Goal: Information Seeking & Learning: Learn about a topic

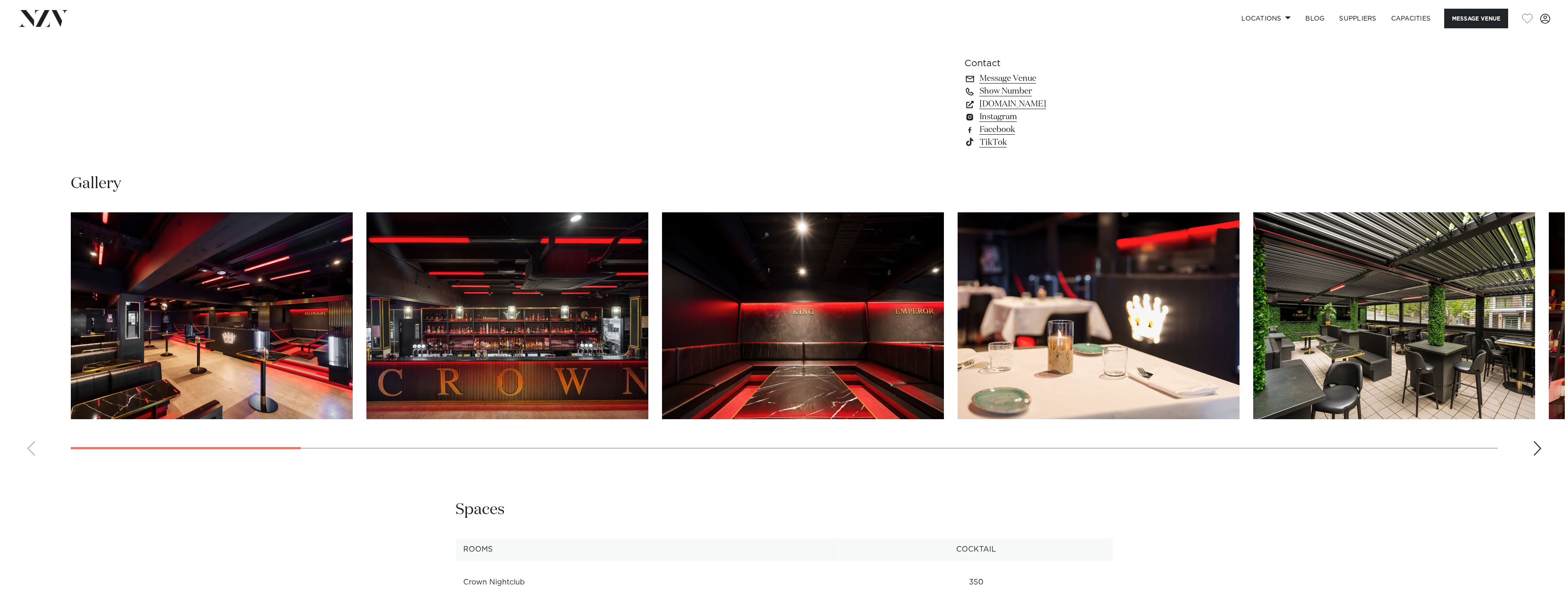
scroll to position [1097, 0]
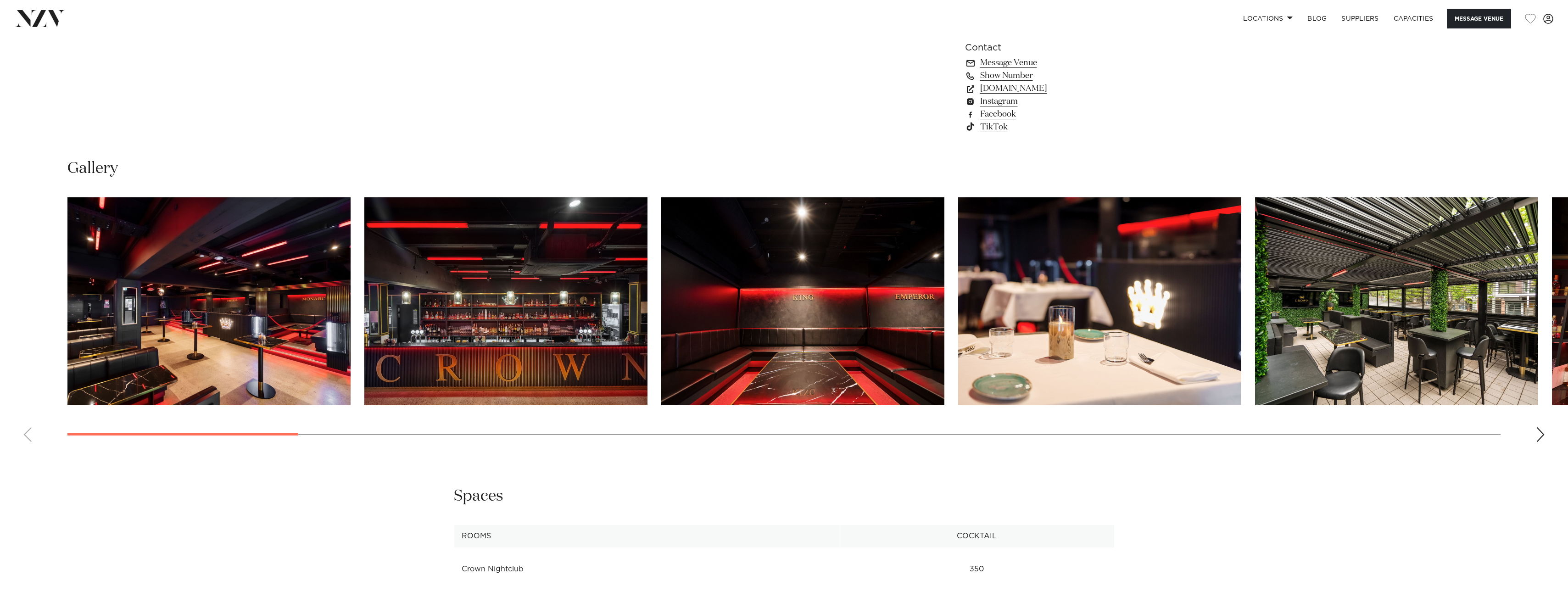
click at [1536, 435] on div "Next slide" at bounding box center [1540, 435] width 9 height 15
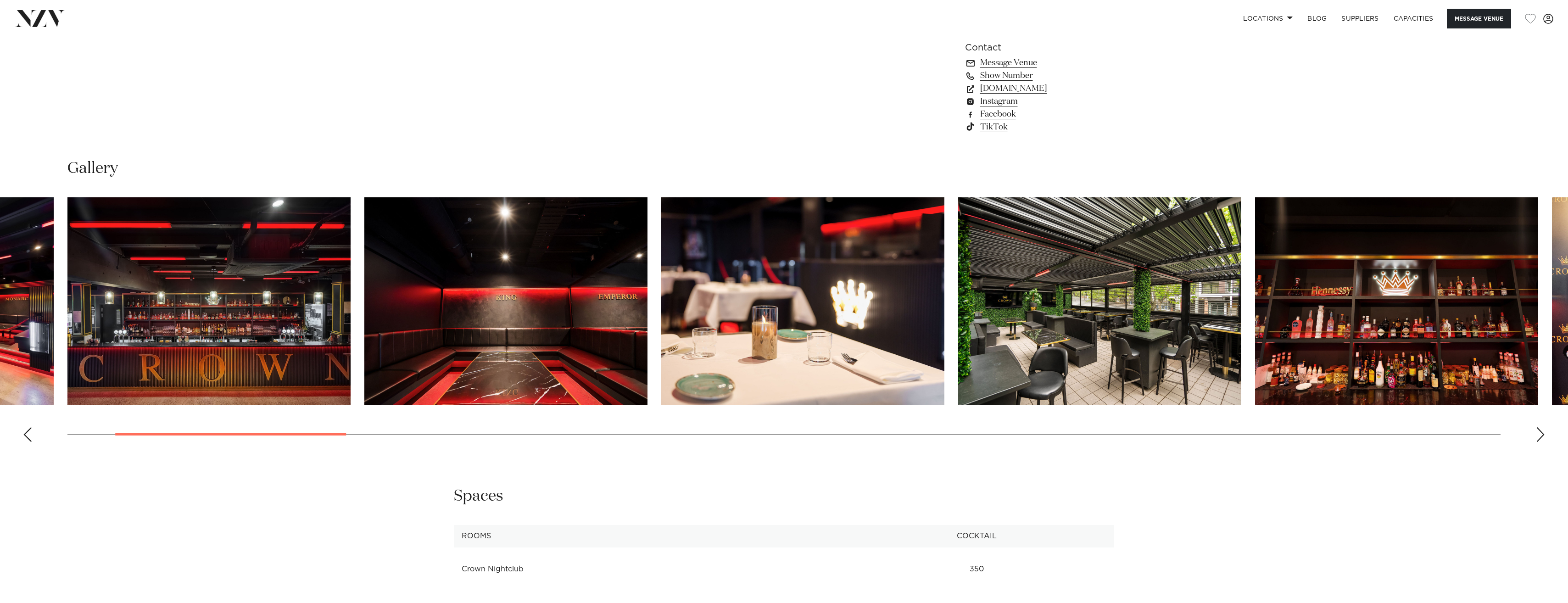
click at [1539, 436] on div "Next slide" at bounding box center [1540, 435] width 9 height 15
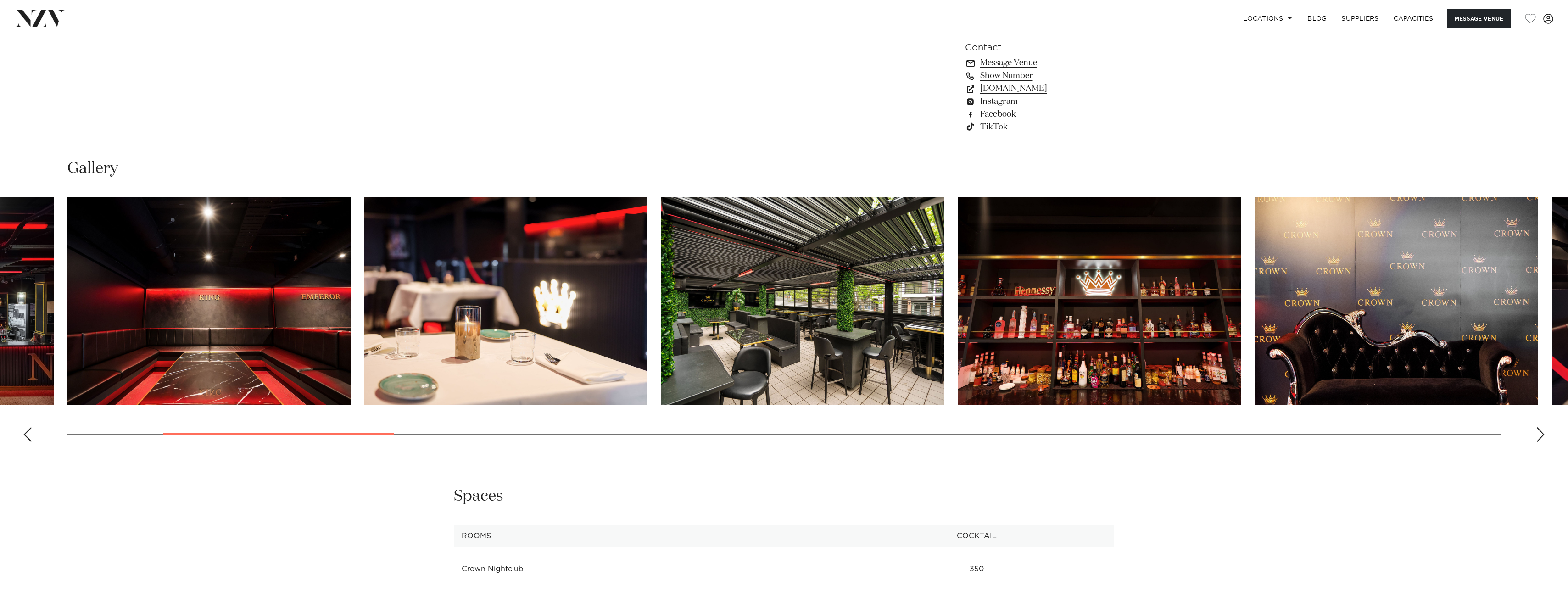
click at [1539, 436] on div "Next slide" at bounding box center [1540, 435] width 9 height 15
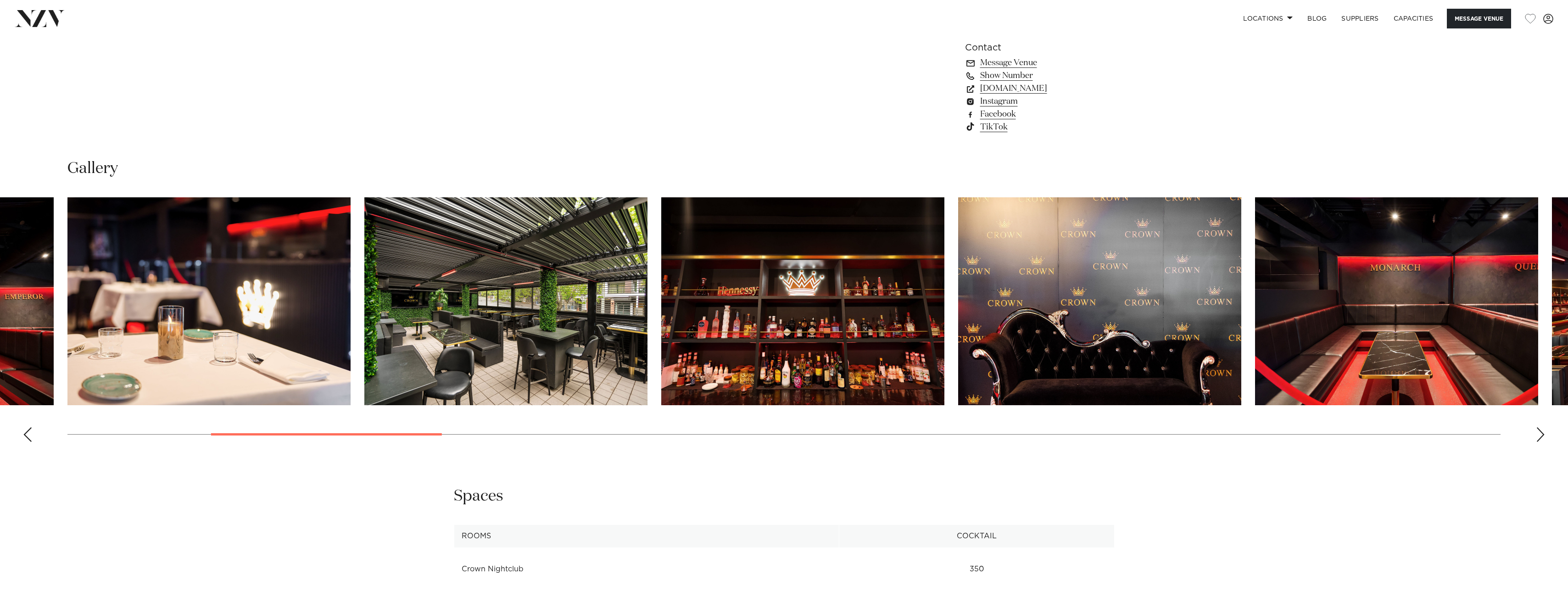
click at [1539, 436] on div "Next slide" at bounding box center [1540, 435] width 9 height 15
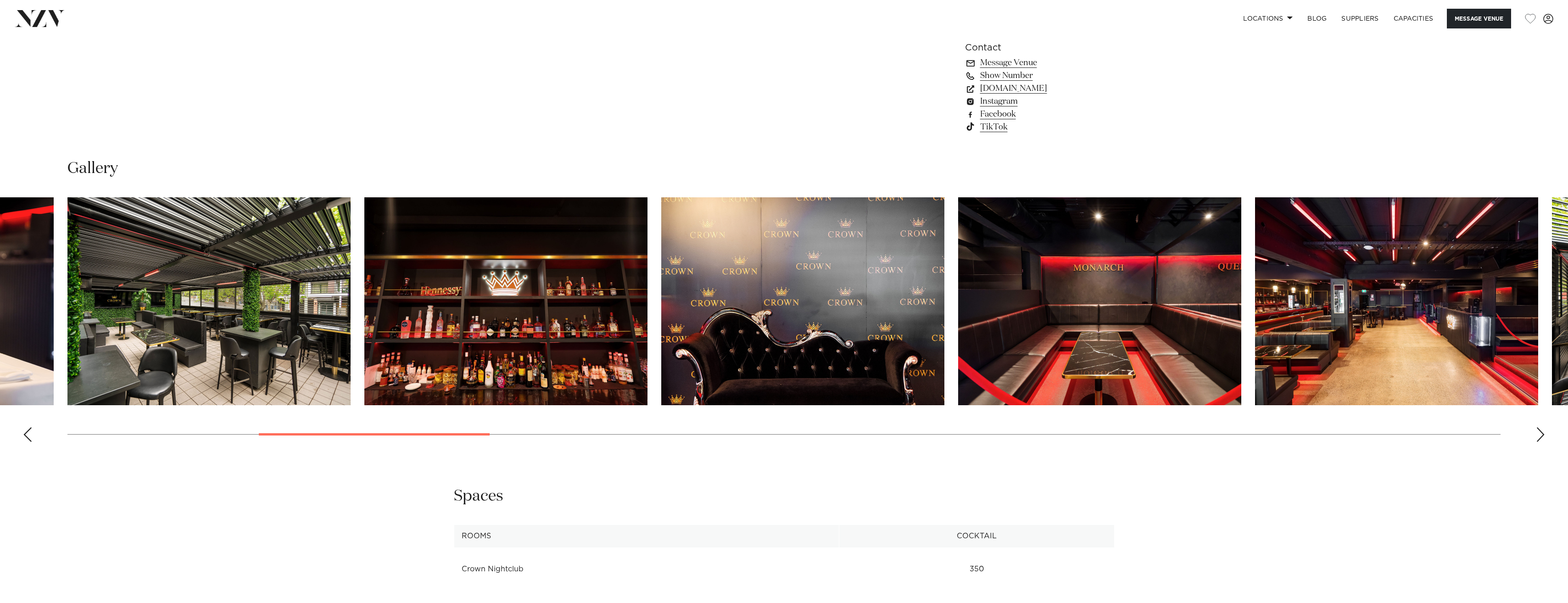
click at [1539, 436] on div "Next slide" at bounding box center [1540, 435] width 9 height 15
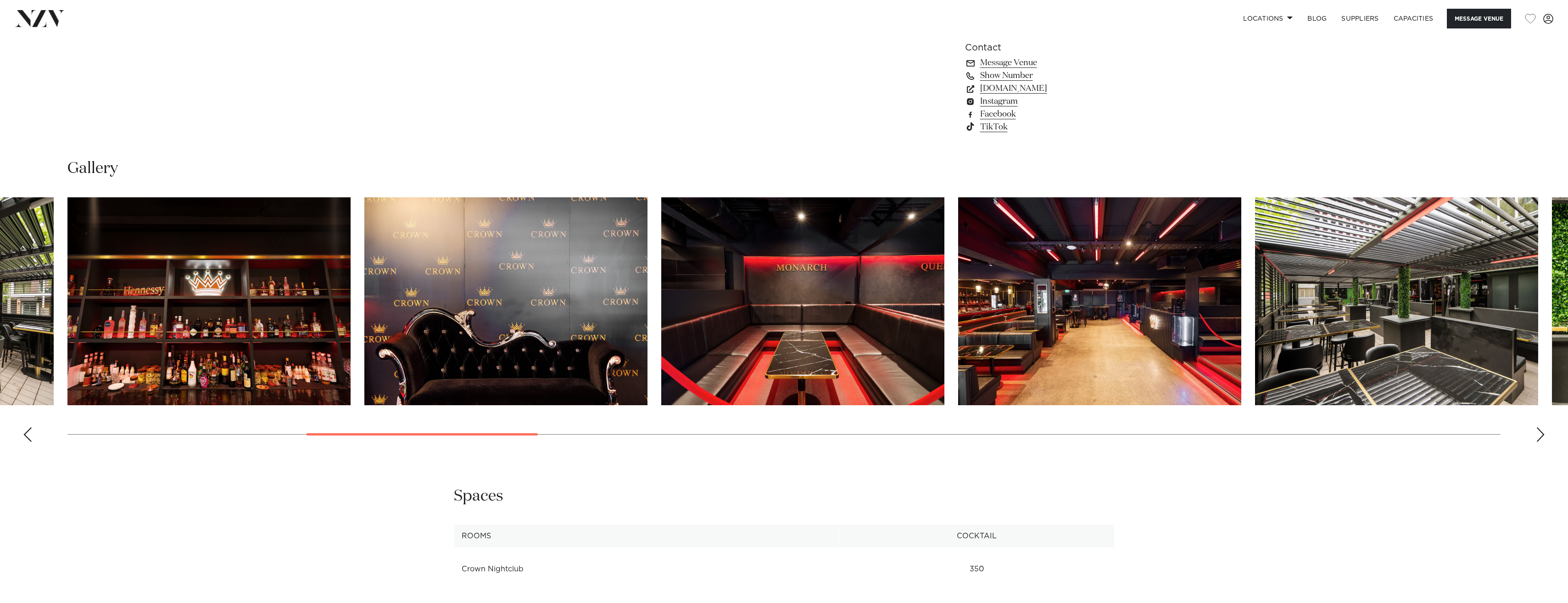
click at [1539, 436] on div "Next slide" at bounding box center [1540, 435] width 9 height 15
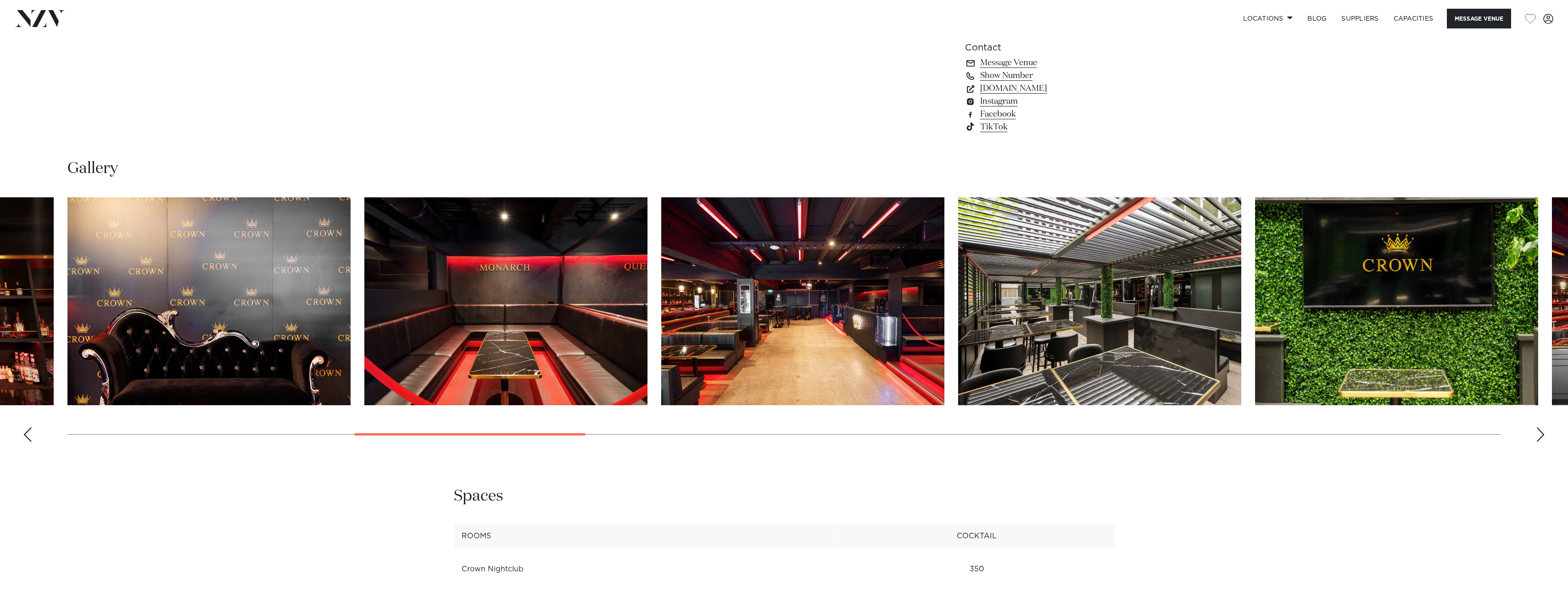
click at [1539, 436] on div "Next slide" at bounding box center [1540, 435] width 9 height 15
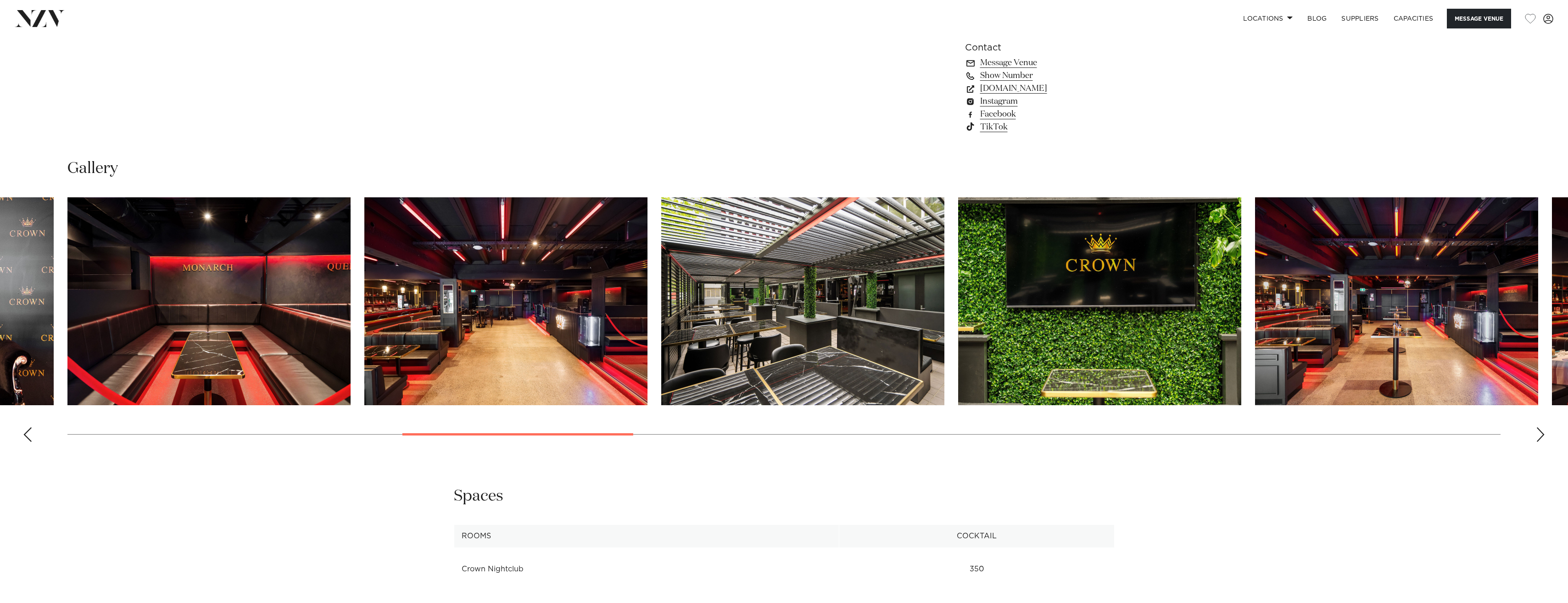
click at [1539, 436] on div "Next slide" at bounding box center [1540, 435] width 9 height 15
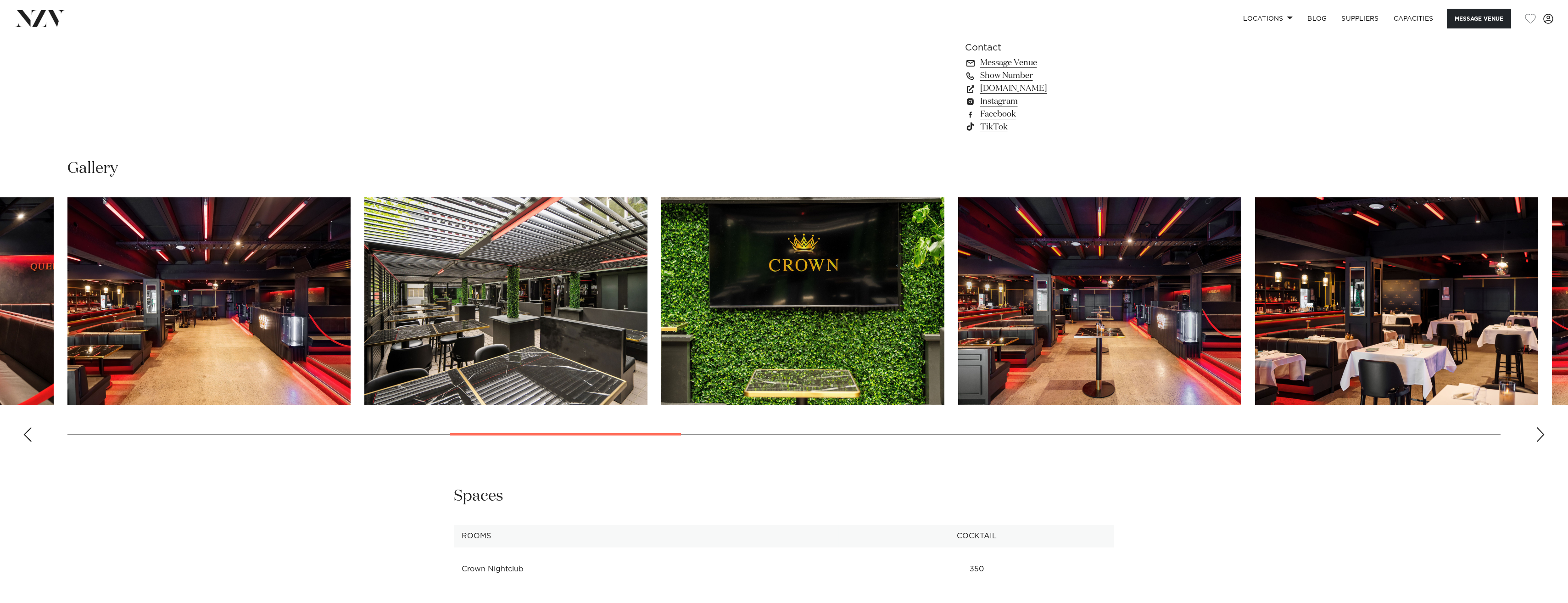
click at [1539, 436] on div "Next slide" at bounding box center [1540, 435] width 9 height 15
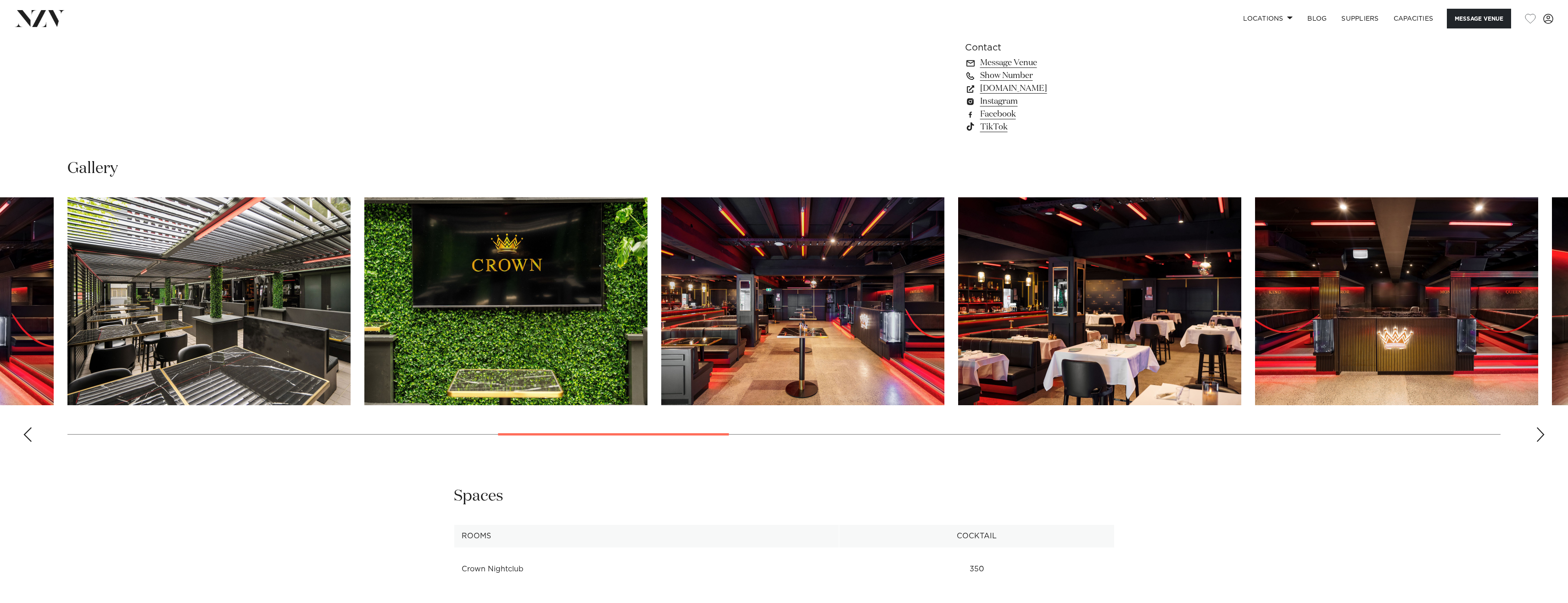
click at [1539, 436] on div "Next slide" at bounding box center [1540, 435] width 9 height 15
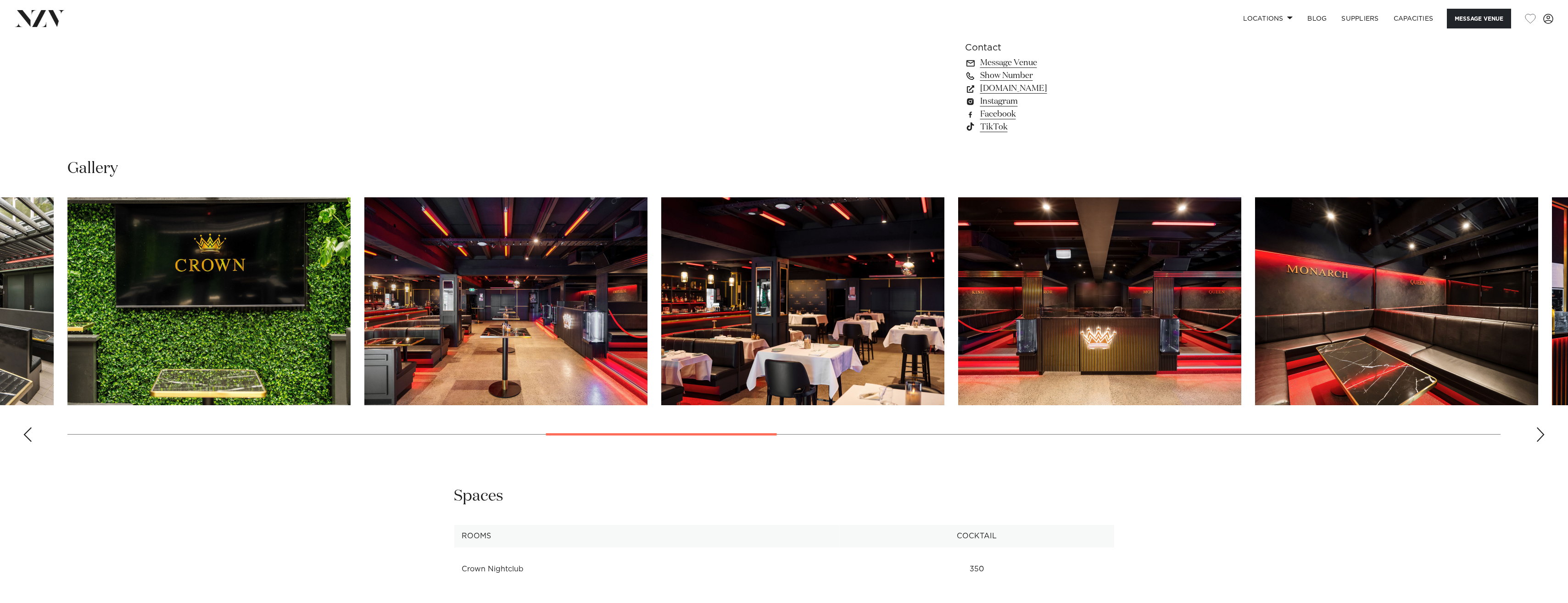
click at [1539, 436] on div "Next slide" at bounding box center [1540, 435] width 9 height 15
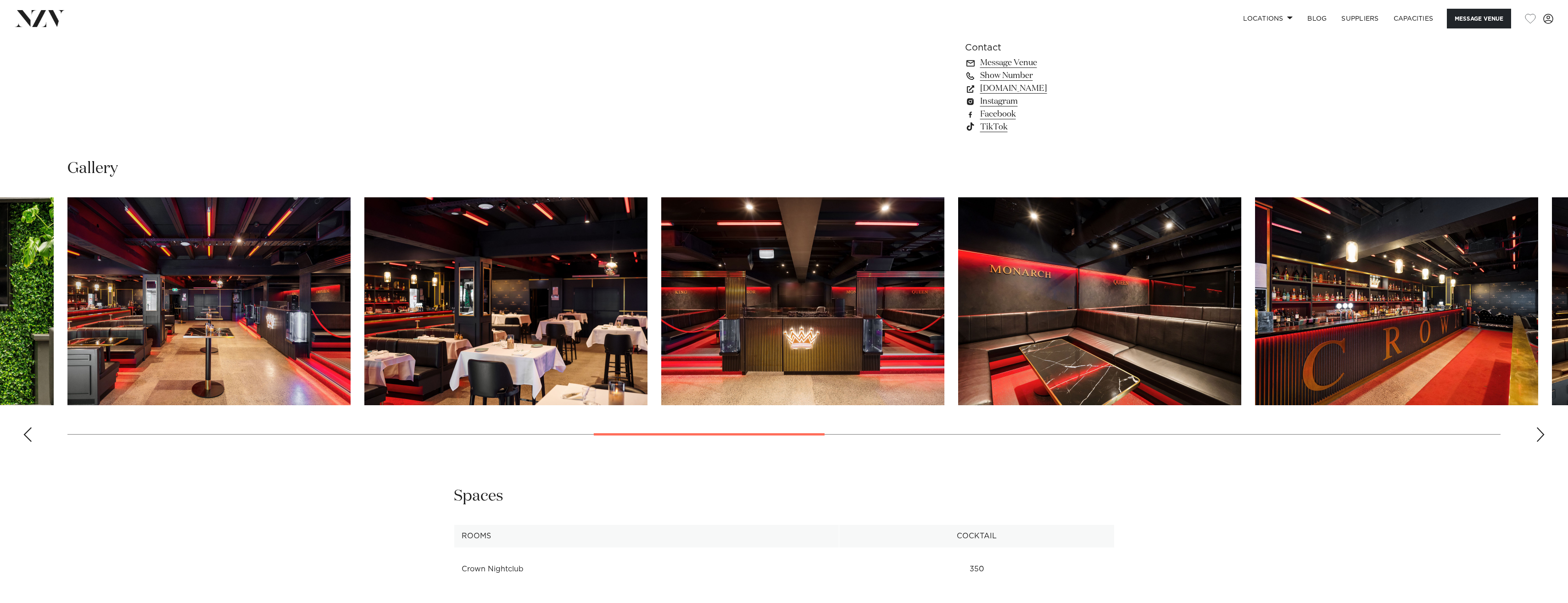
click at [1539, 436] on div "Next slide" at bounding box center [1540, 435] width 9 height 15
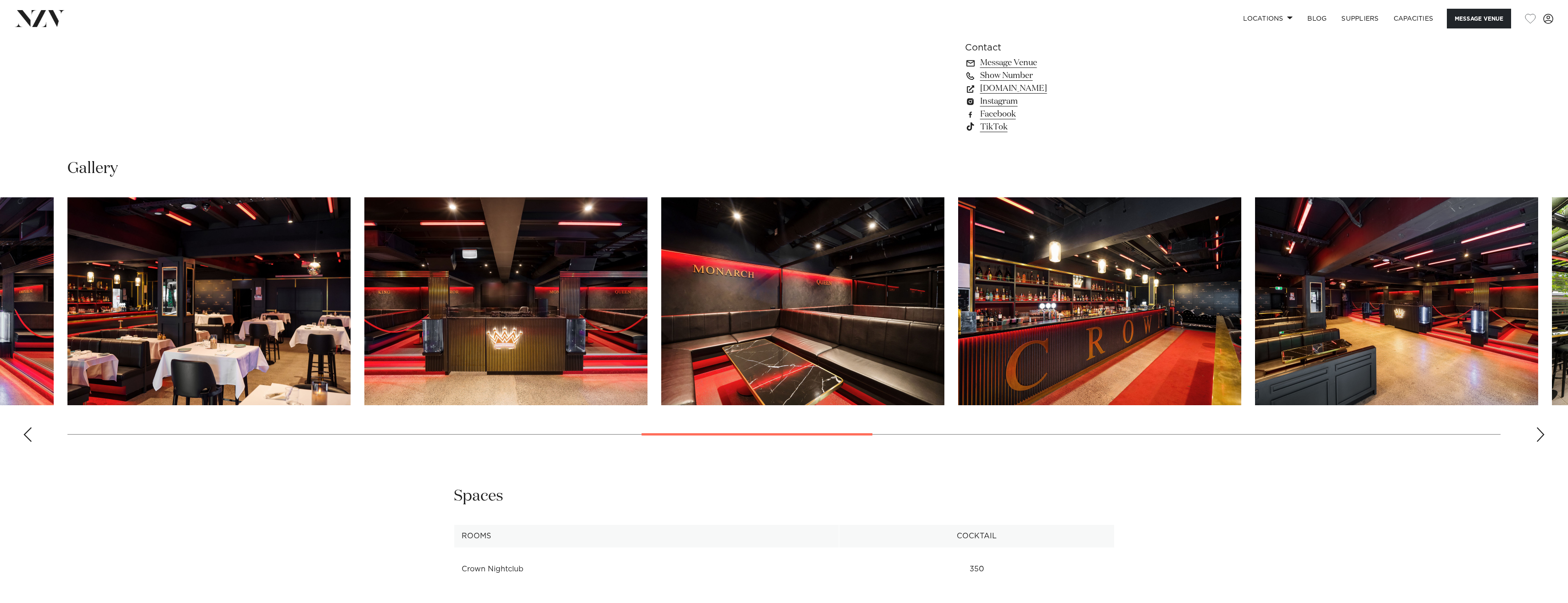
click at [1539, 436] on div "Next slide" at bounding box center [1540, 435] width 9 height 15
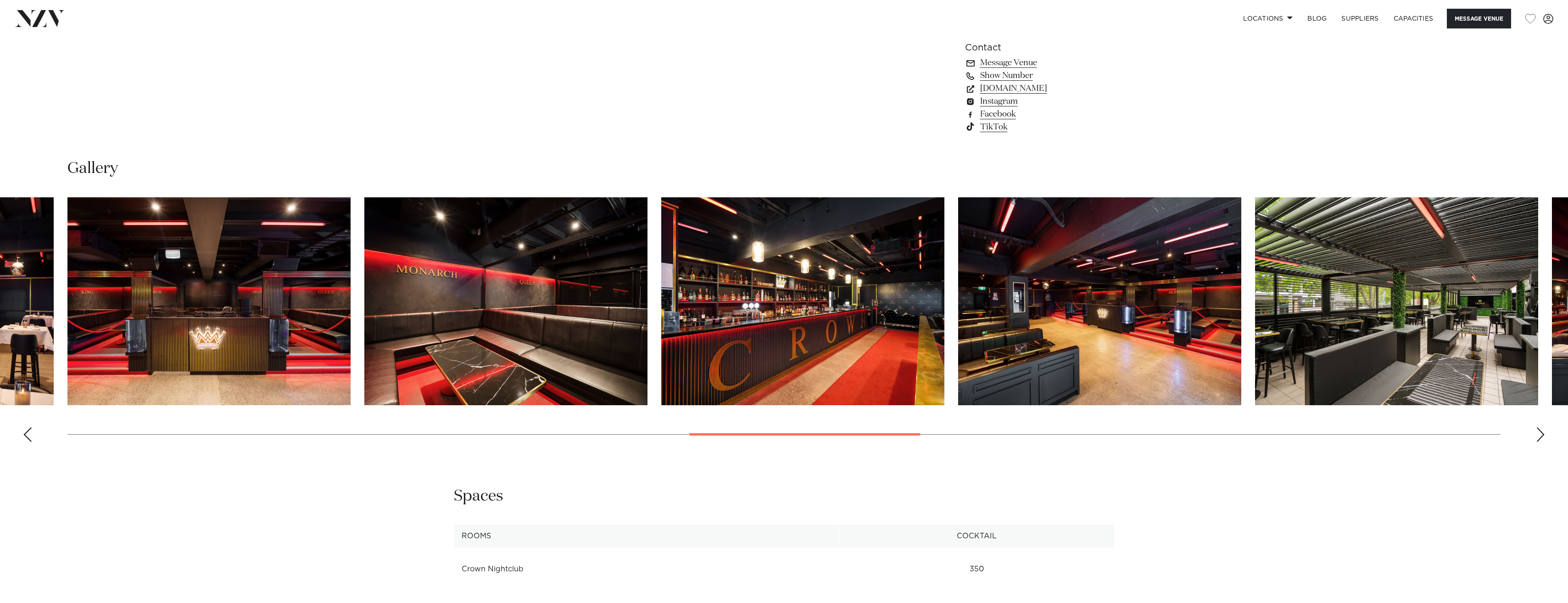
click at [1539, 436] on div "Next slide" at bounding box center [1540, 435] width 9 height 15
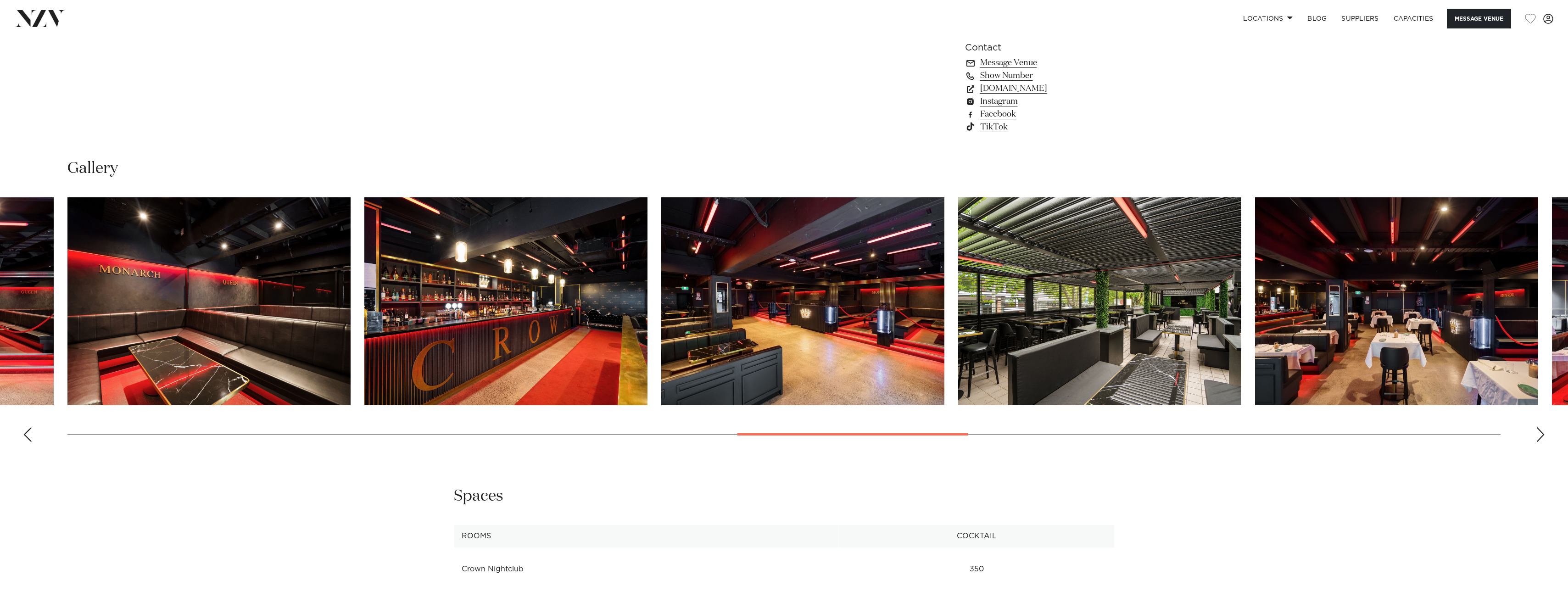
click at [1539, 436] on div "Next slide" at bounding box center [1540, 435] width 9 height 15
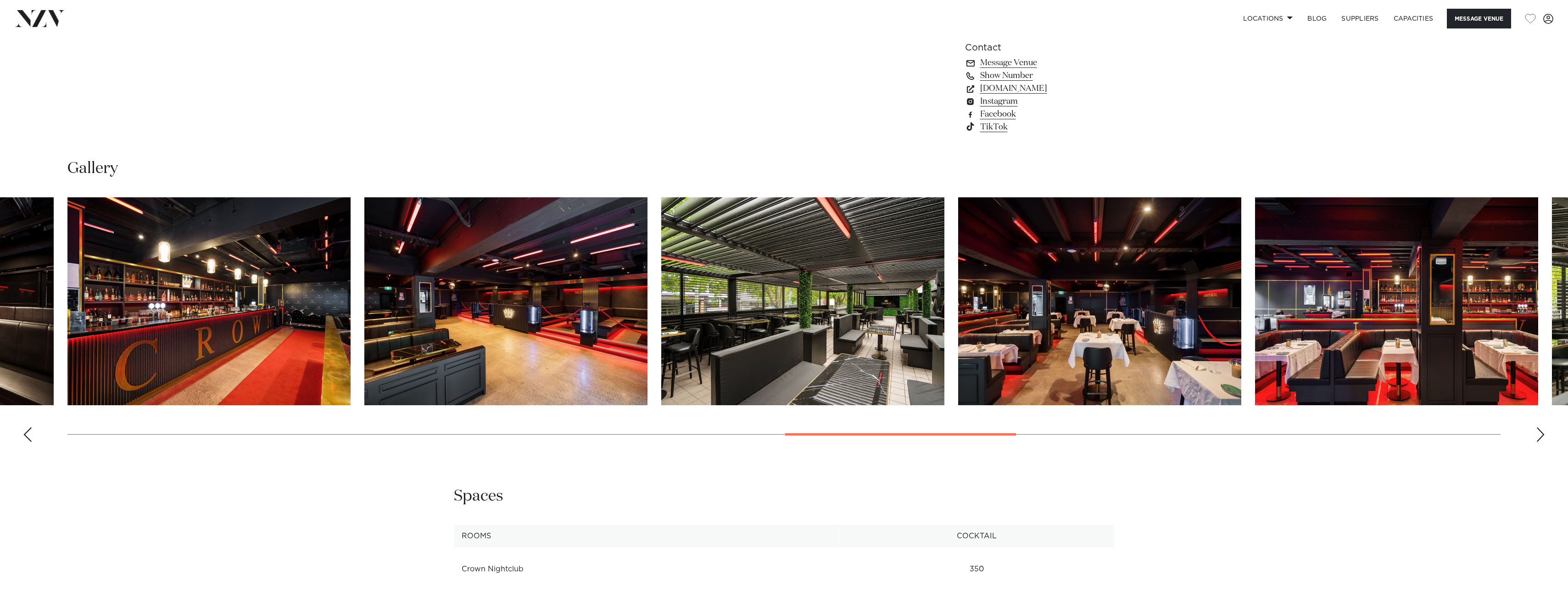
click at [1539, 436] on div "Next slide" at bounding box center [1540, 435] width 9 height 15
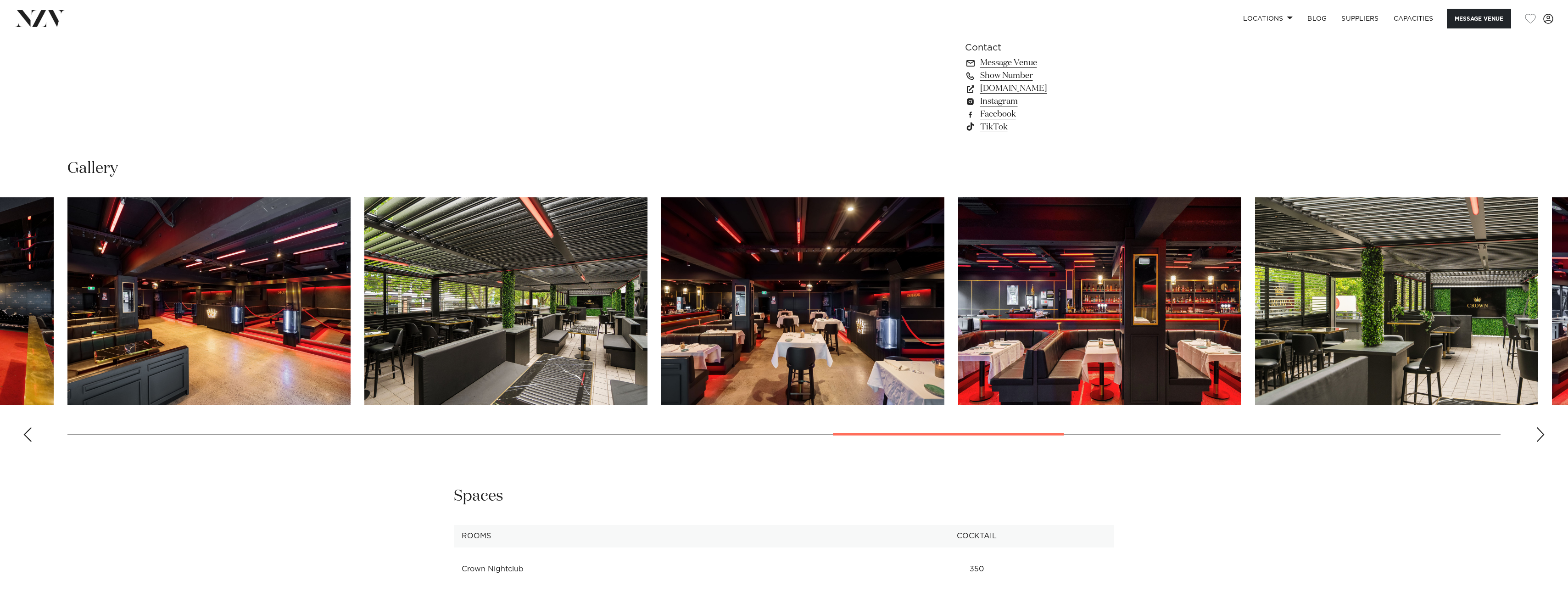
click at [1539, 436] on div "Next slide" at bounding box center [1540, 435] width 9 height 15
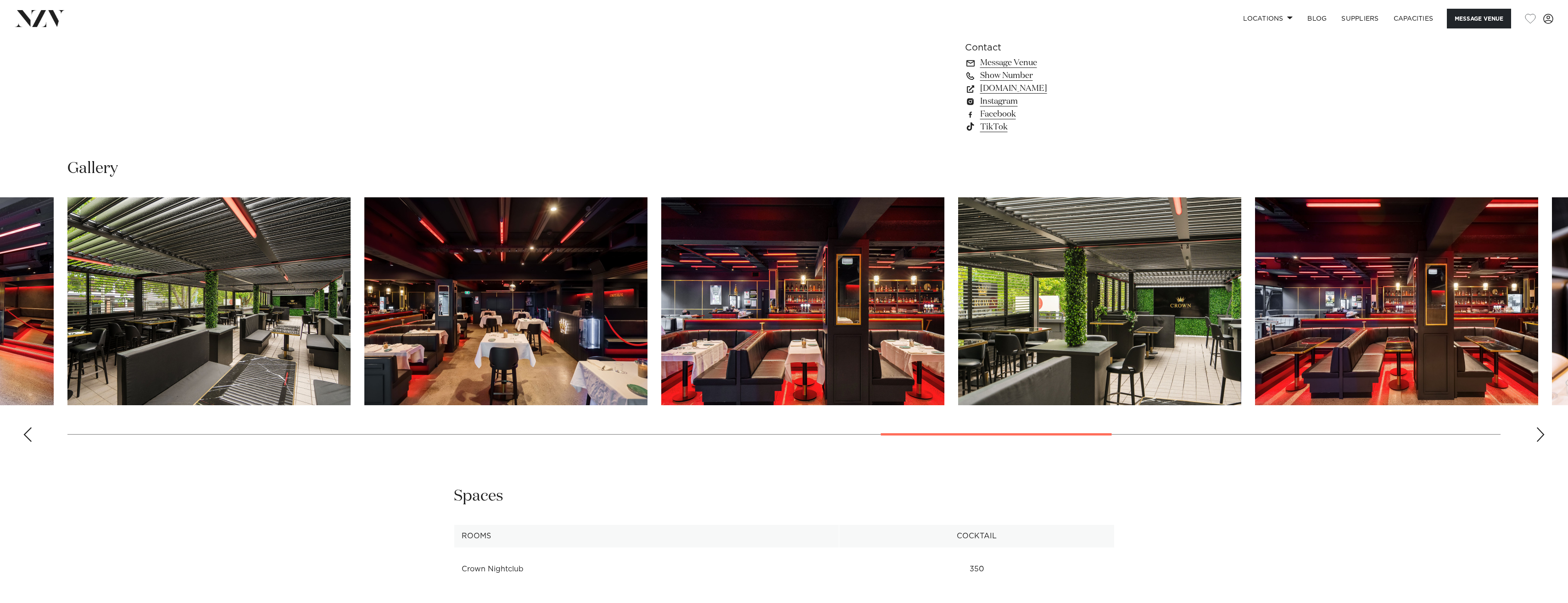
click at [1539, 436] on div "Next slide" at bounding box center [1540, 435] width 9 height 15
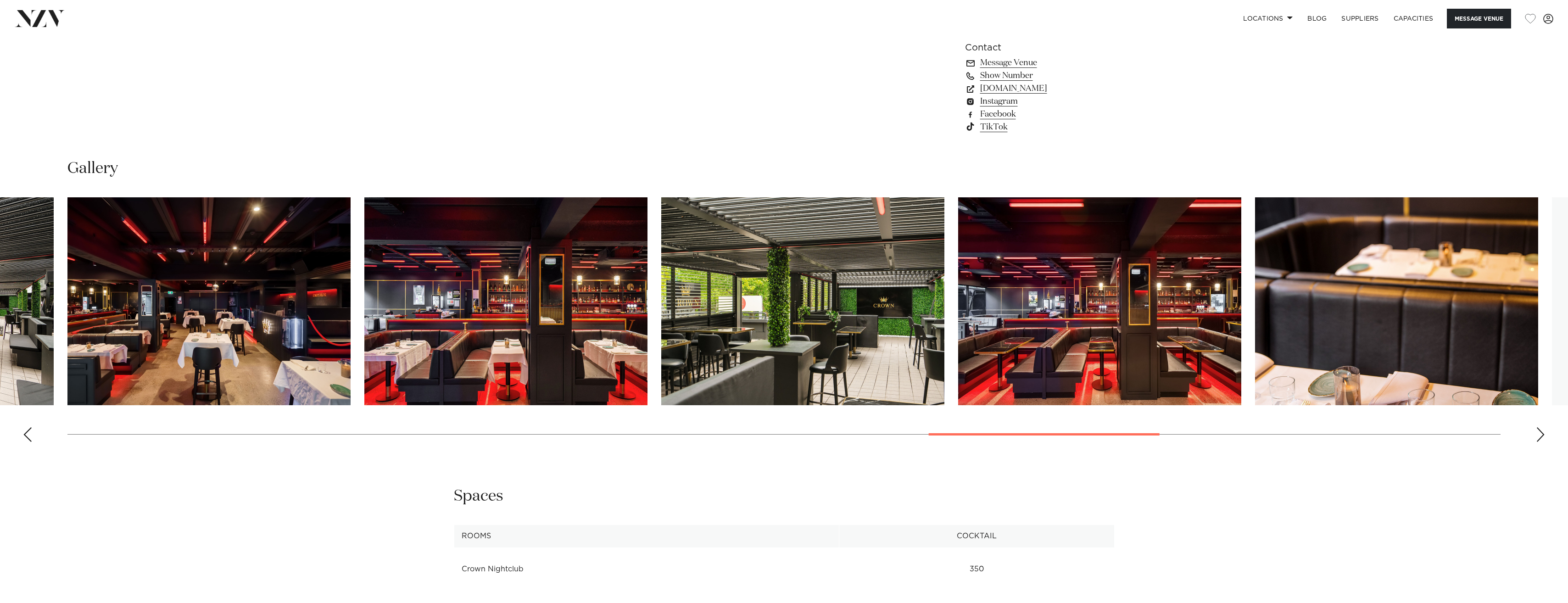
click at [1539, 436] on div "Next slide" at bounding box center [1540, 435] width 9 height 15
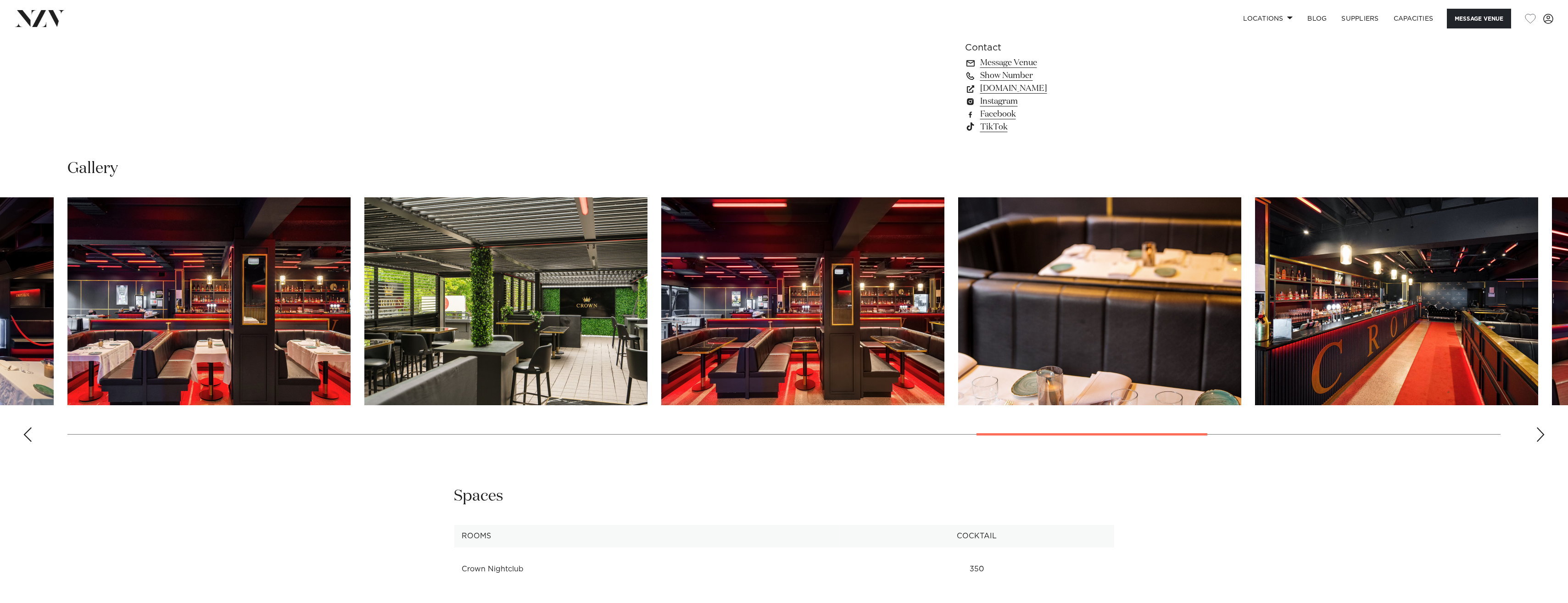
click at [1539, 436] on div "Next slide" at bounding box center [1540, 435] width 9 height 15
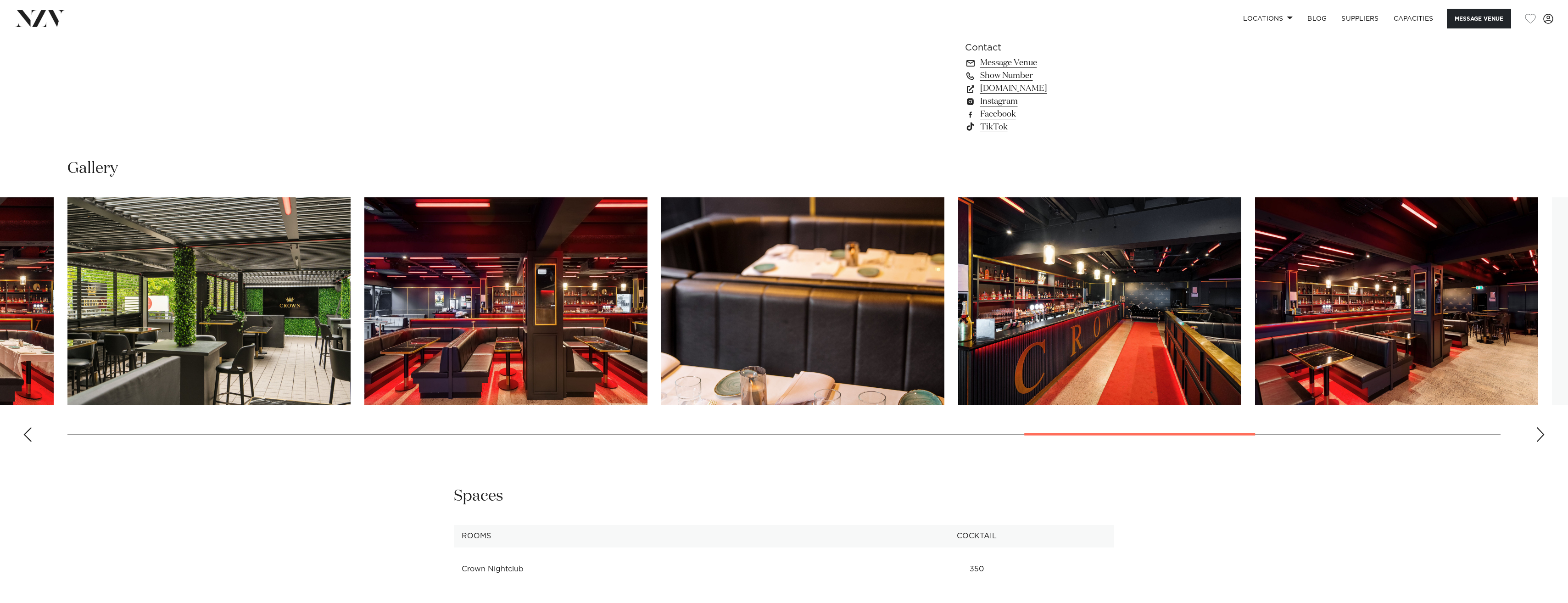
click at [1539, 436] on div "Next slide" at bounding box center [1540, 435] width 9 height 15
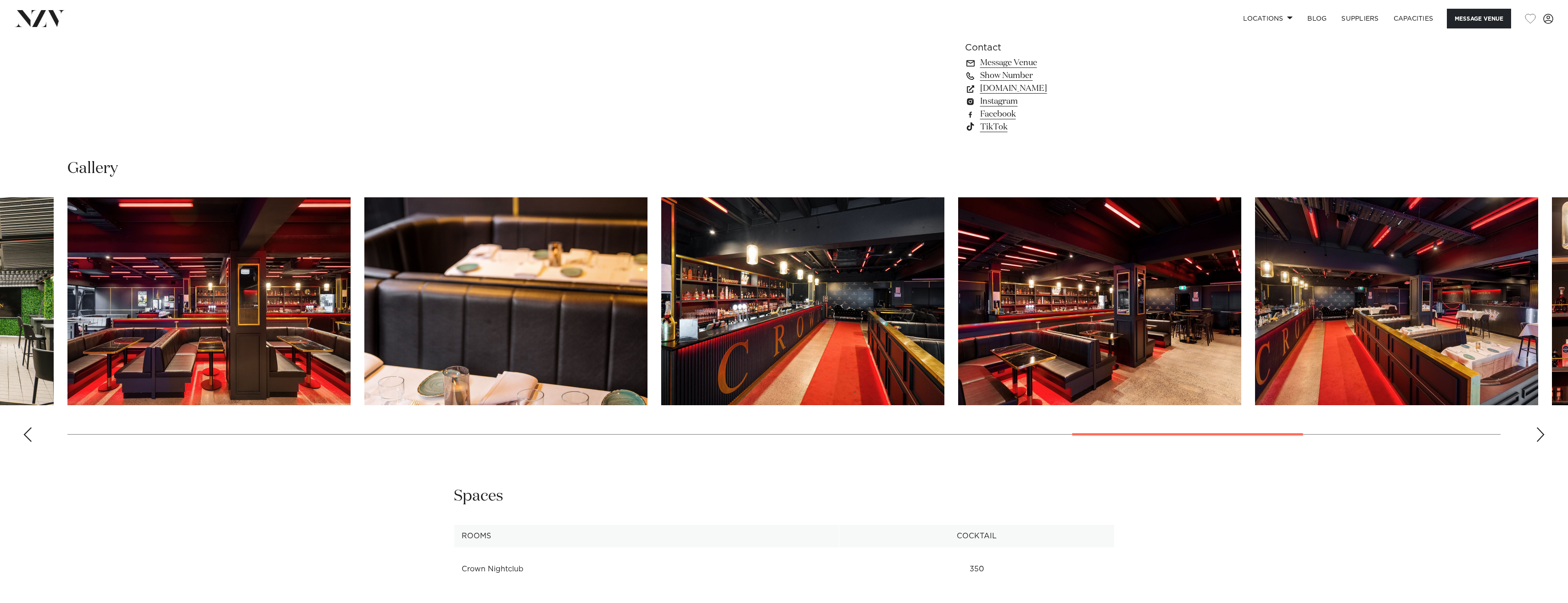
click at [1539, 436] on div "Next slide" at bounding box center [1540, 435] width 9 height 15
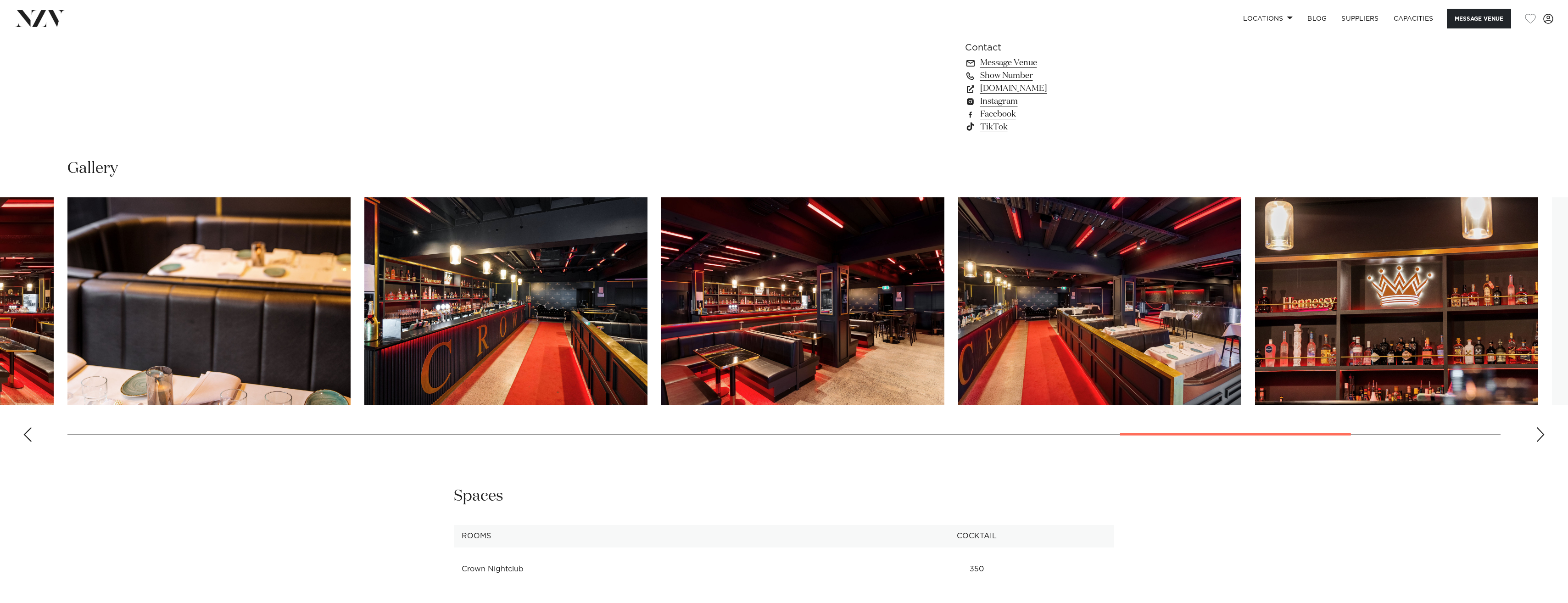
click at [1539, 436] on div "Next slide" at bounding box center [1540, 435] width 9 height 15
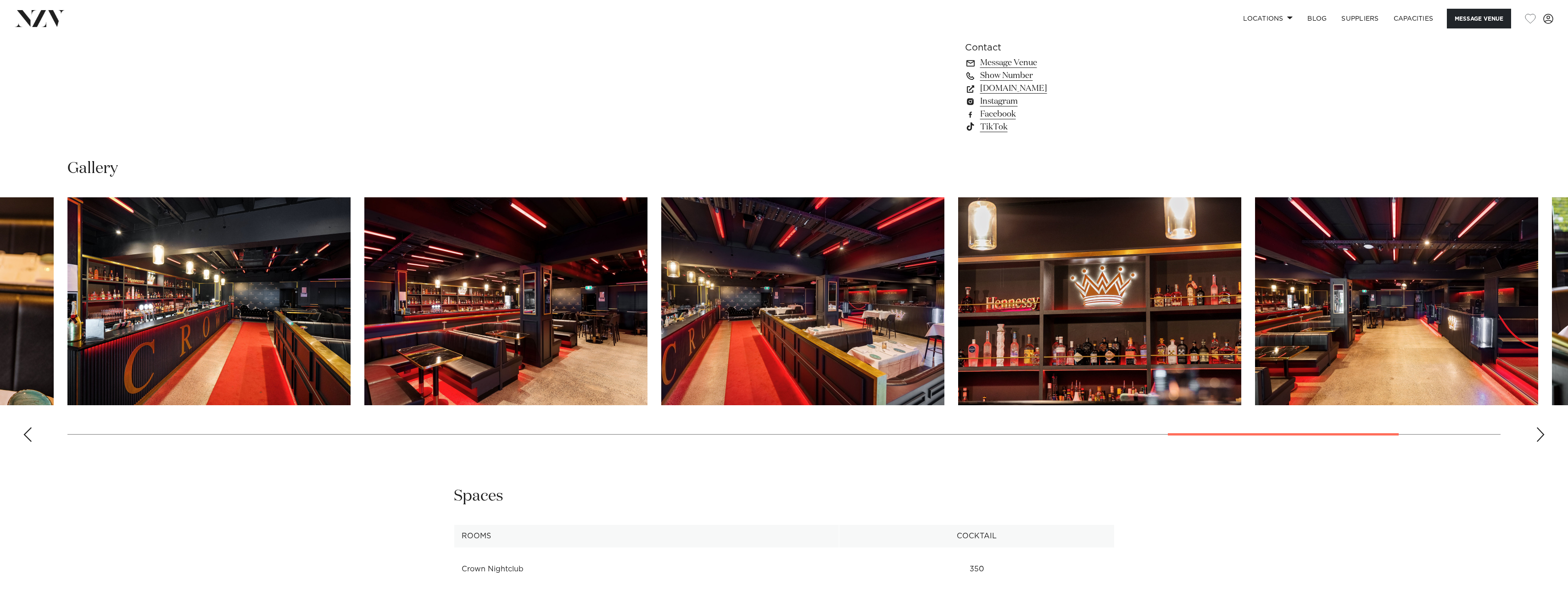
click at [1539, 436] on div "Next slide" at bounding box center [1540, 435] width 9 height 15
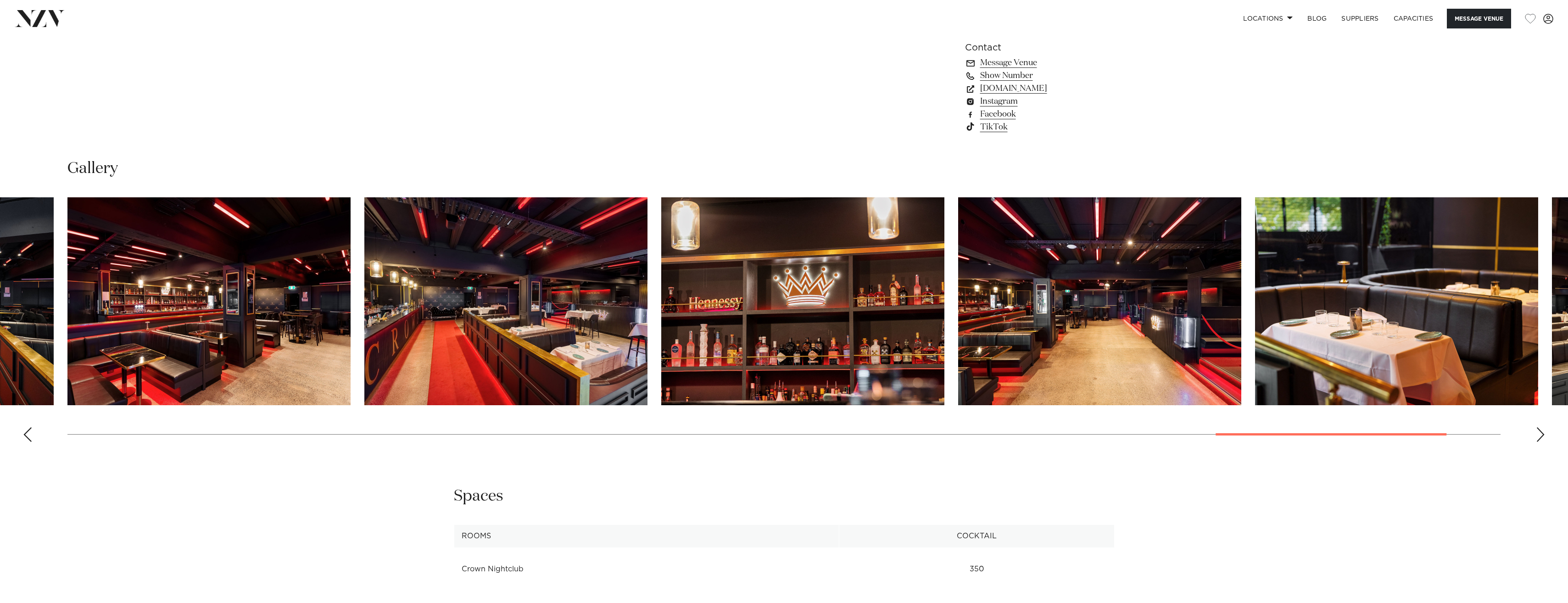
click at [1539, 436] on div "Next slide" at bounding box center [1540, 435] width 9 height 15
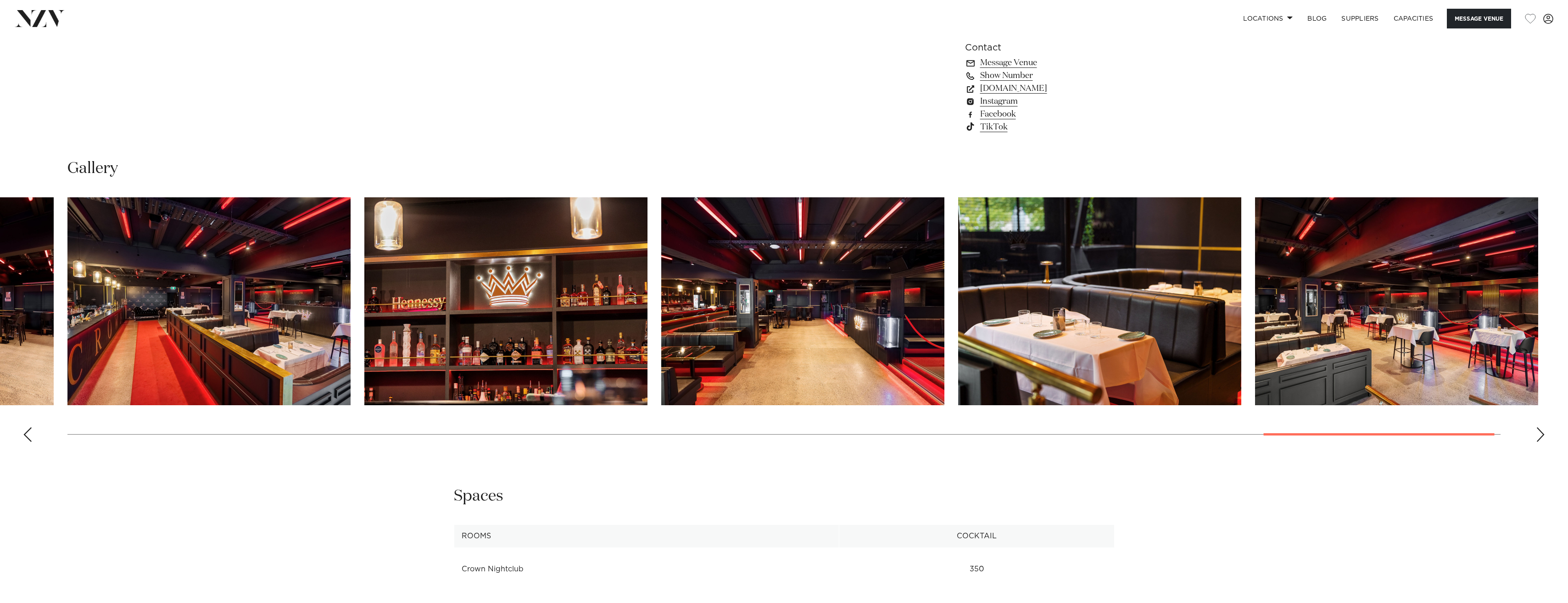
click at [1539, 436] on div "Next slide" at bounding box center [1540, 435] width 9 height 15
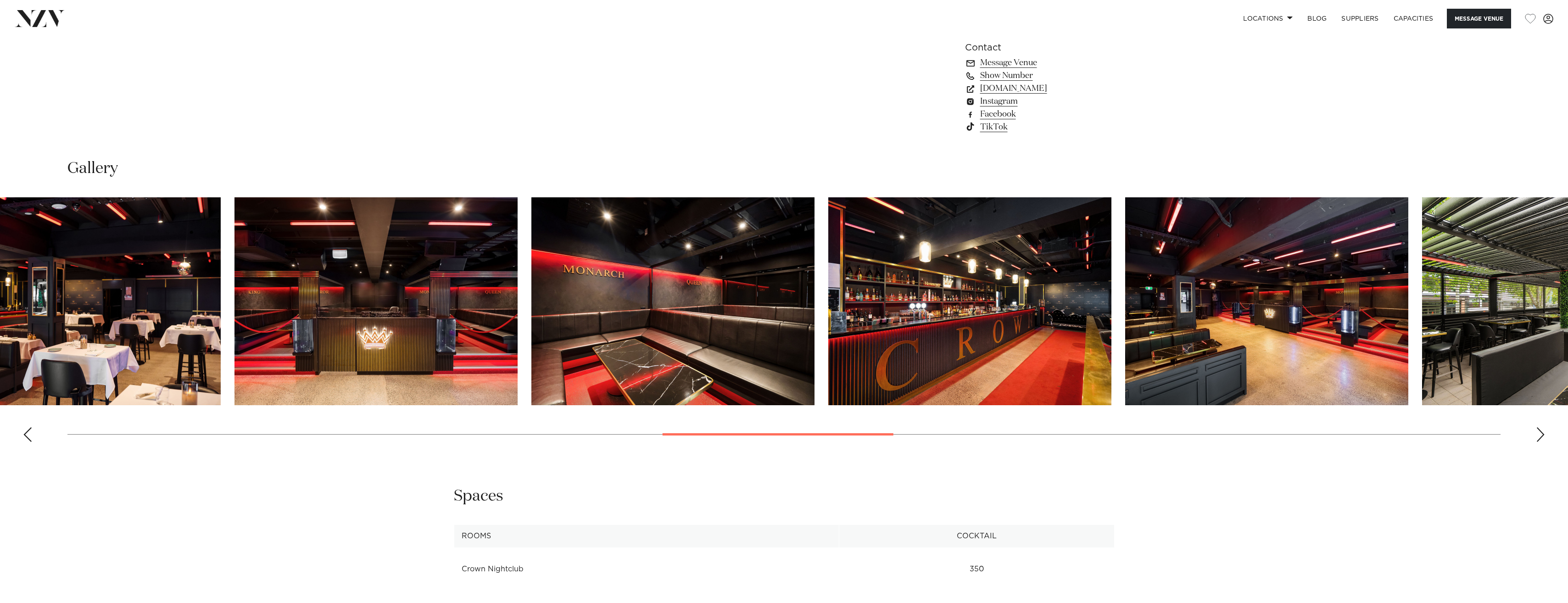
click at [860, 419] on swiper-container at bounding box center [784, 323] width 1568 height 252
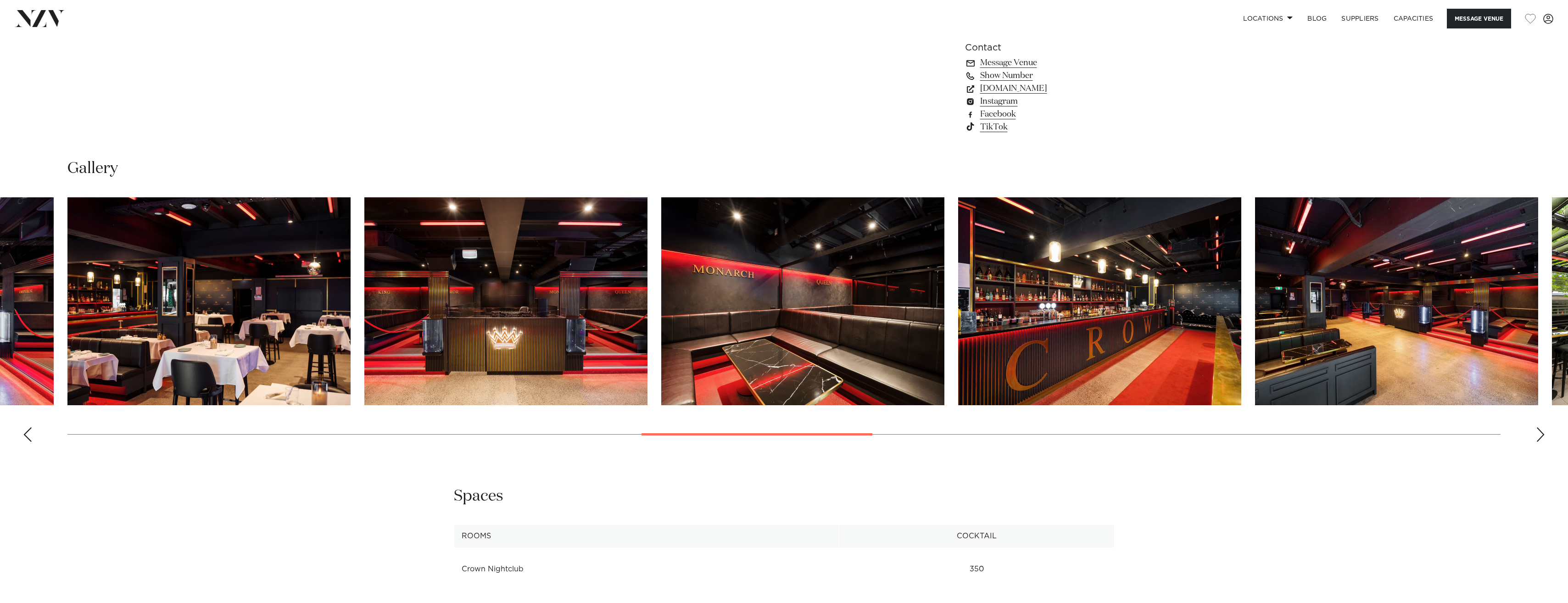
click at [1414, 288] on img "17 / 30" at bounding box center [1397, 301] width 283 height 208
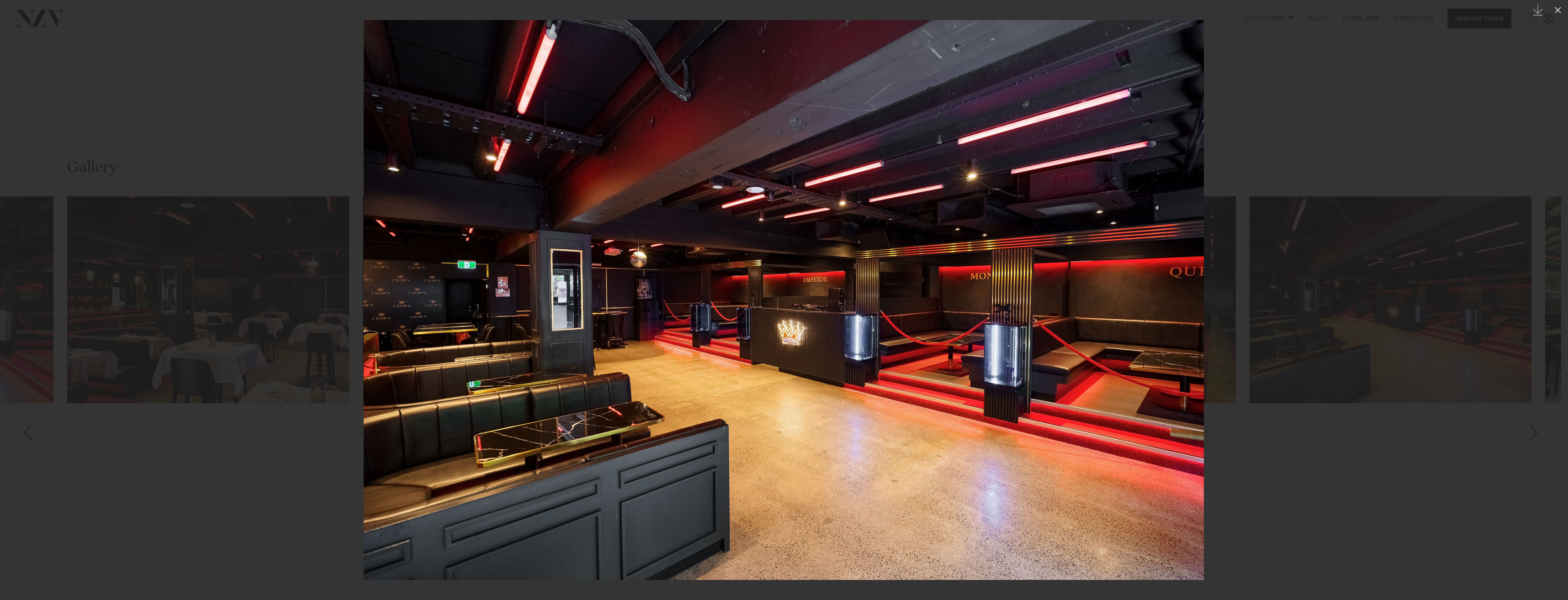
click at [1358, 436] on div at bounding box center [784, 300] width 1568 height 600
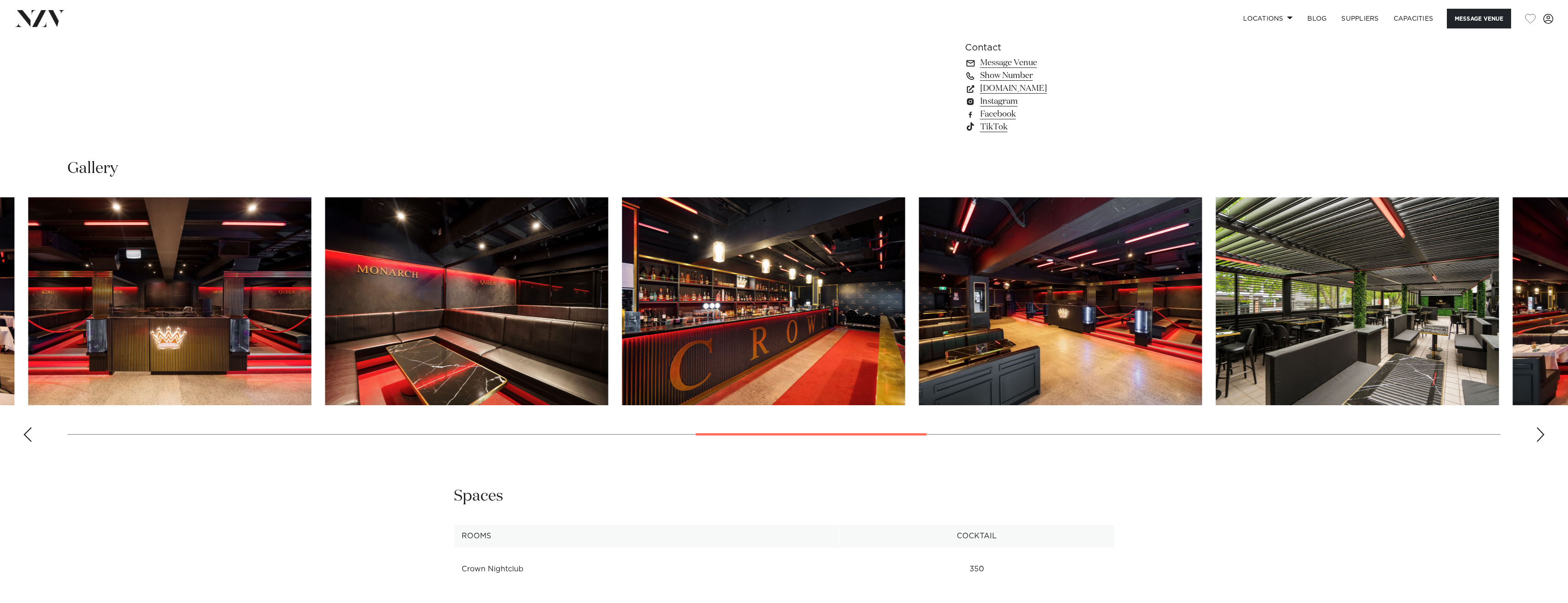
click at [848, 434] on div at bounding box center [811, 435] width 231 height 2
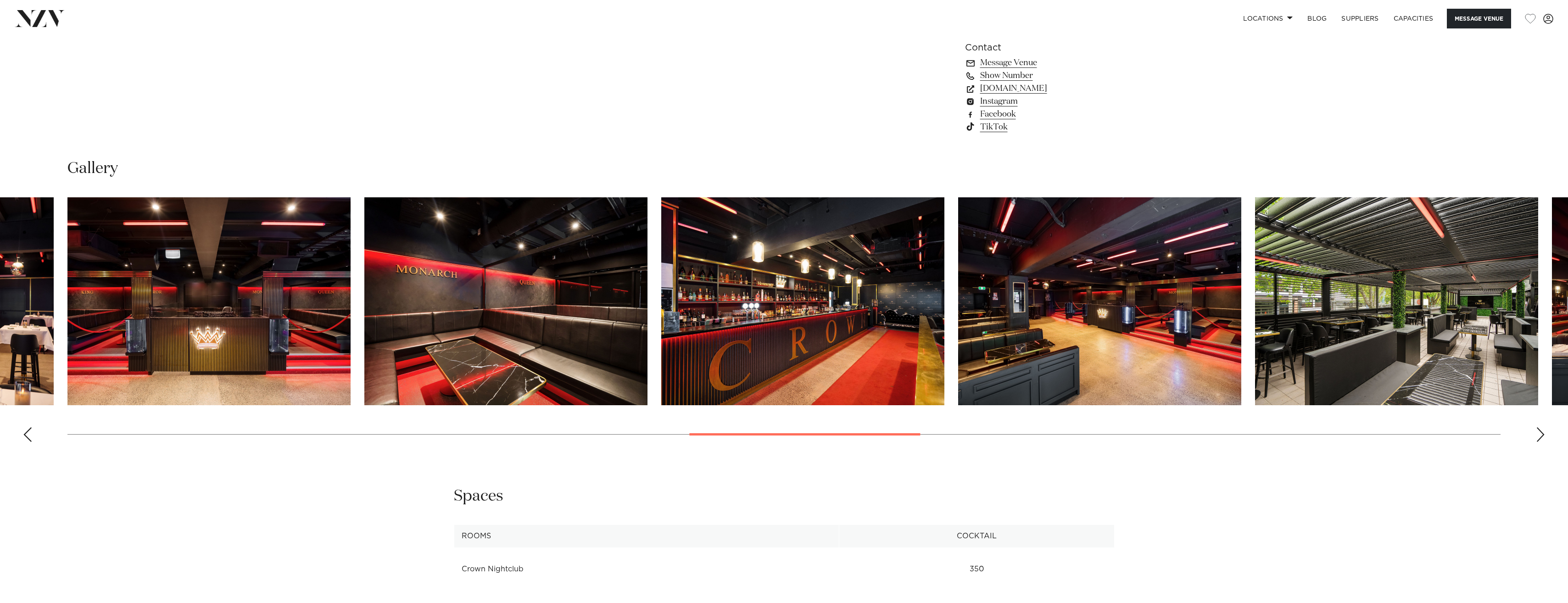
click at [838, 345] on img "16 / 30" at bounding box center [803, 301] width 283 height 208
